Goal: Book appointment/travel/reservation

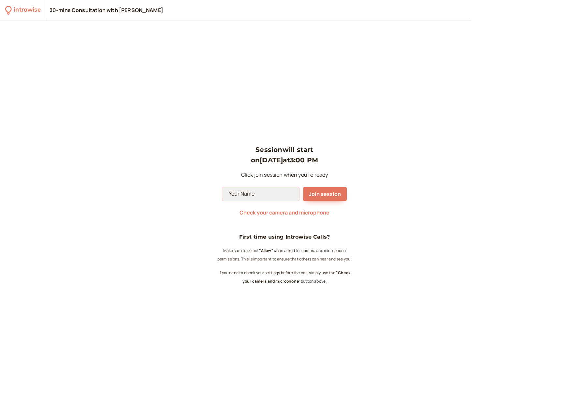
click at [265, 190] on input at bounding box center [260, 194] width 77 height 14
type input "m"
type input "[PERSON_NAME] LOPEZ4"
click at [327, 200] on button "Join session" at bounding box center [325, 194] width 44 height 14
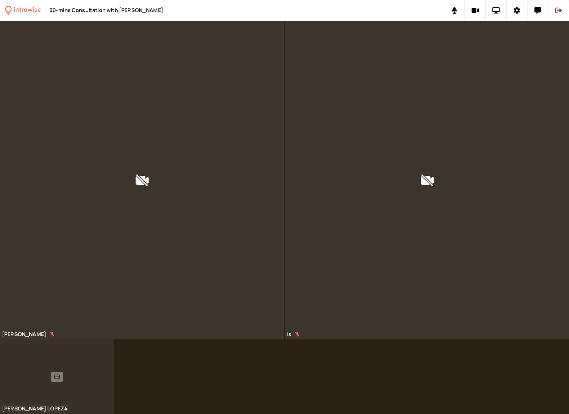
click at [82, 371] on div at bounding box center [57, 376] width 114 height 75
click at [57, 376] on icon at bounding box center [56, 376] width 5 height 5
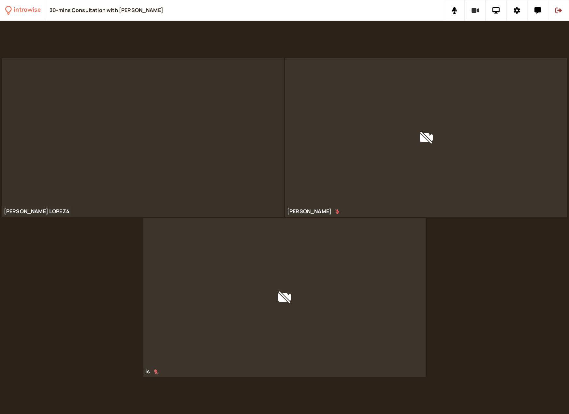
click at [477, 13] on icon at bounding box center [475, 10] width 7 height 7
click at [478, 6] on button at bounding box center [475, 10] width 21 height 21
click at [513, 13] on button at bounding box center [517, 10] width 21 height 21
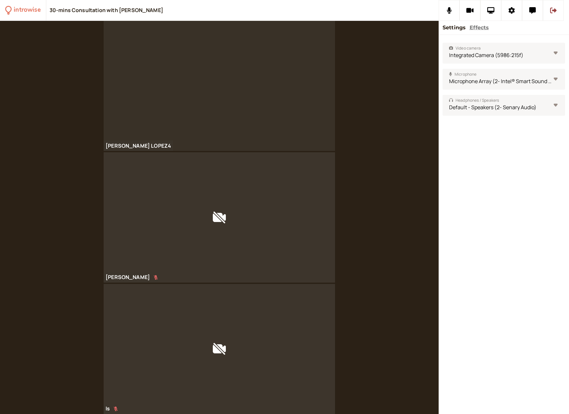
click at [478, 28] on button "Effects" at bounding box center [479, 27] width 19 height 8
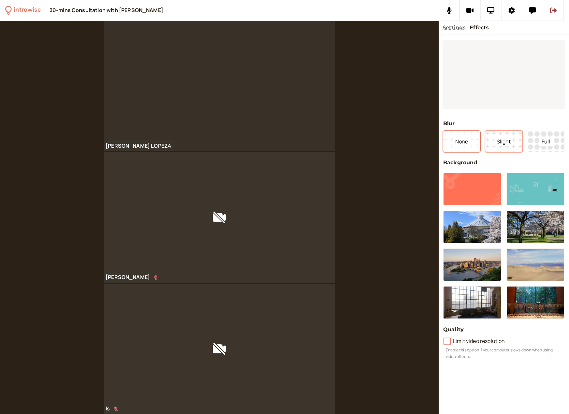
click at [515, 135] on button "Slight" at bounding box center [503, 141] width 37 height 21
click at [534, 145] on button "Full" at bounding box center [546, 141] width 37 height 21
click at [556, 13] on icon at bounding box center [553, 10] width 7 height 7
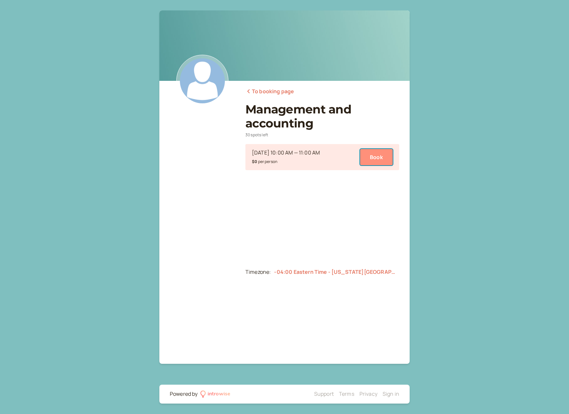
click at [366, 156] on button "Book" at bounding box center [376, 157] width 33 height 16
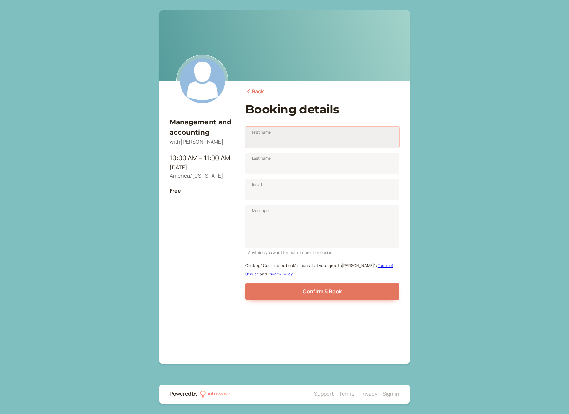
click at [283, 141] on input "First name" at bounding box center [323, 137] width 154 height 21
type input "Marita"
type input "Lopez Solis"
type input "maritals34@gmail.com"
click at [294, 215] on textarea "Message" at bounding box center [323, 226] width 154 height 43
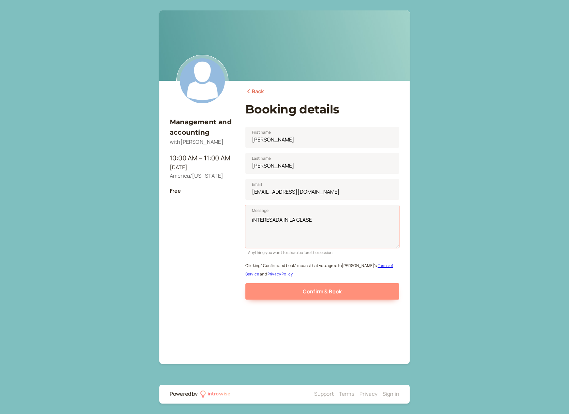
type textarea "iNTERESADA IN LA CLASE"
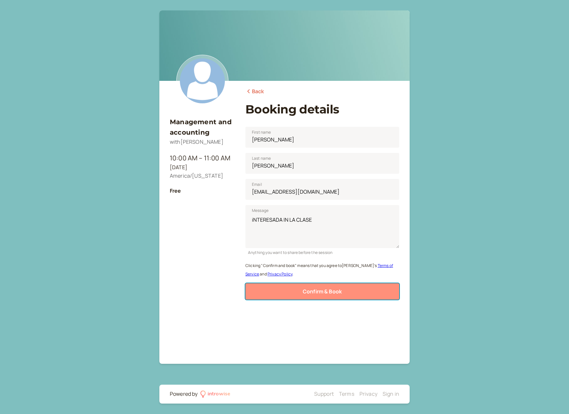
click at [339, 288] on span "Confirm & Book" at bounding box center [322, 291] width 39 height 7
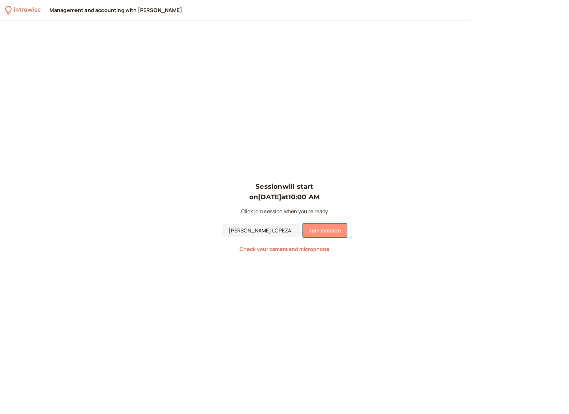
click at [332, 232] on span "Join session" at bounding box center [325, 230] width 32 height 7
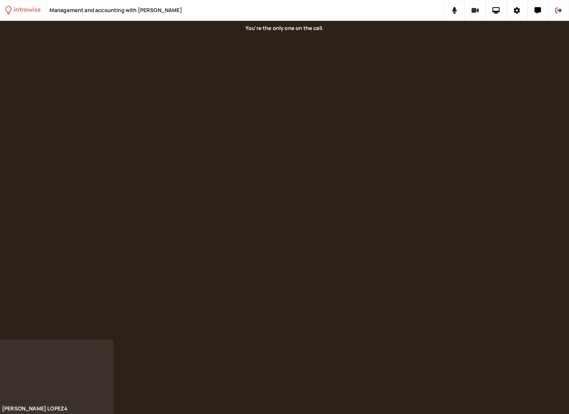
click at [478, 11] on icon at bounding box center [475, 10] width 7 height 5
click at [472, 11] on icon at bounding box center [475, 10] width 8 height 7
click at [513, 12] on button at bounding box center [517, 10] width 21 height 21
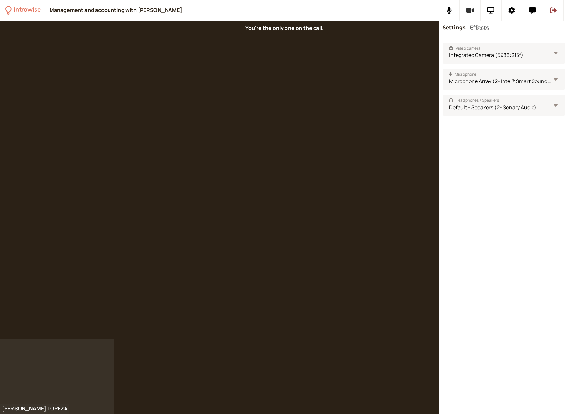
click at [472, 12] on icon at bounding box center [470, 10] width 7 height 7
click at [490, 10] on icon at bounding box center [490, 10] width 7 height 7
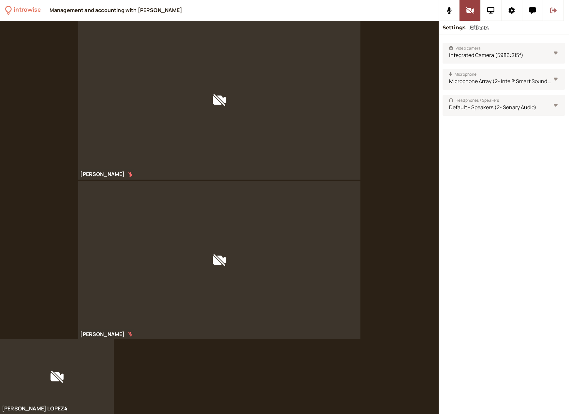
click at [555, 10] on icon at bounding box center [553, 10] width 7 height 6
